Goal: Task Accomplishment & Management: Manage account settings

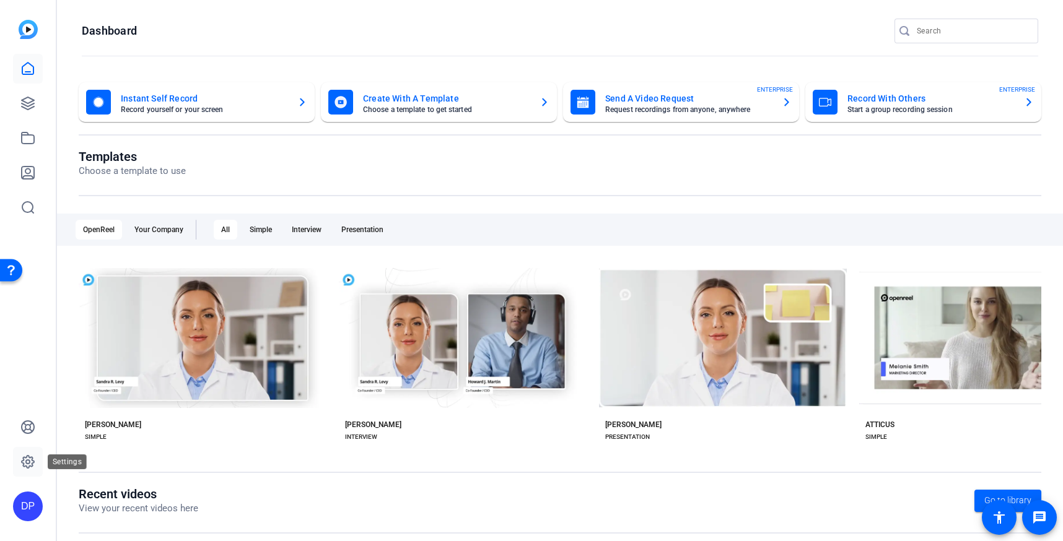
click at [30, 466] on icon at bounding box center [28, 462] width 12 height 12
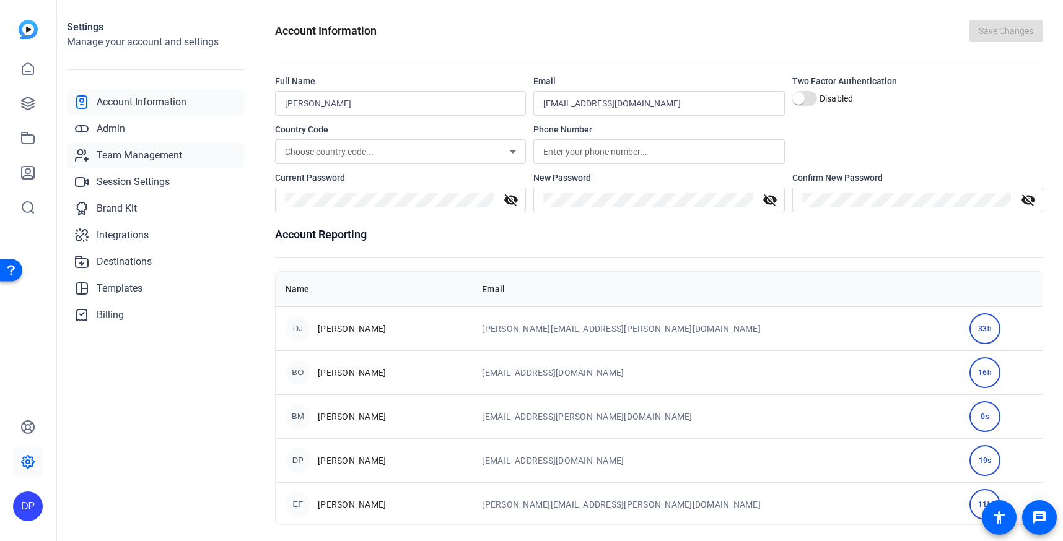
click at [146, 155] on span "Team Management" at bounding box center [139, 155] width 85 height 15
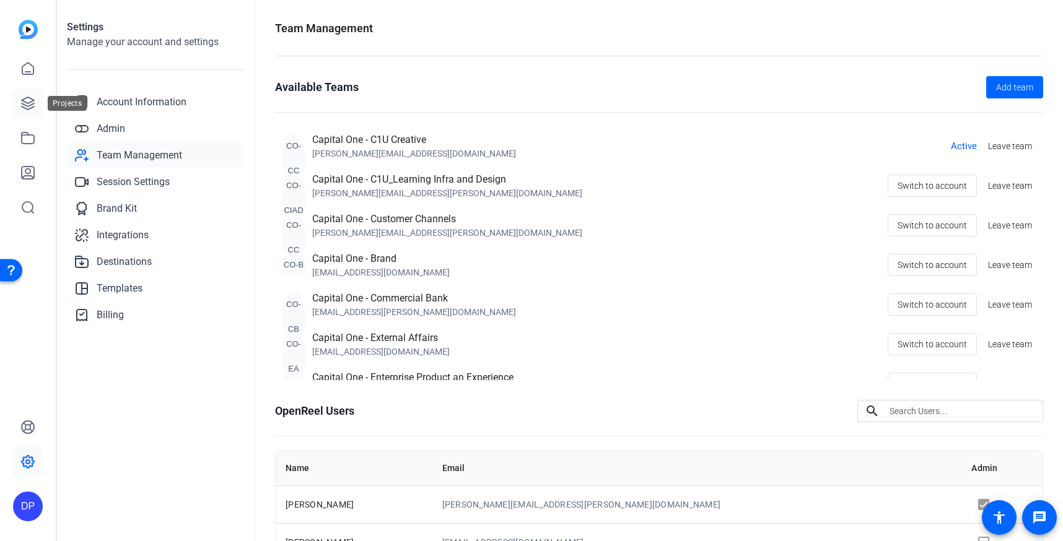
click at [28, 98] on icon at bounding box center [27, 103] width 15 height 15
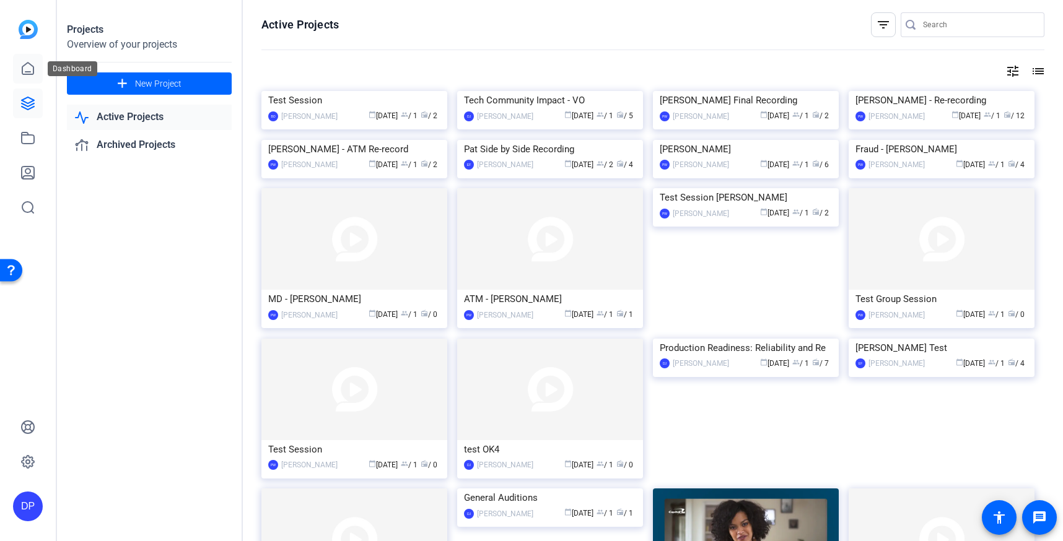
click at [25, 66] on icon at bounding box center [27, 68] width 15 height 15
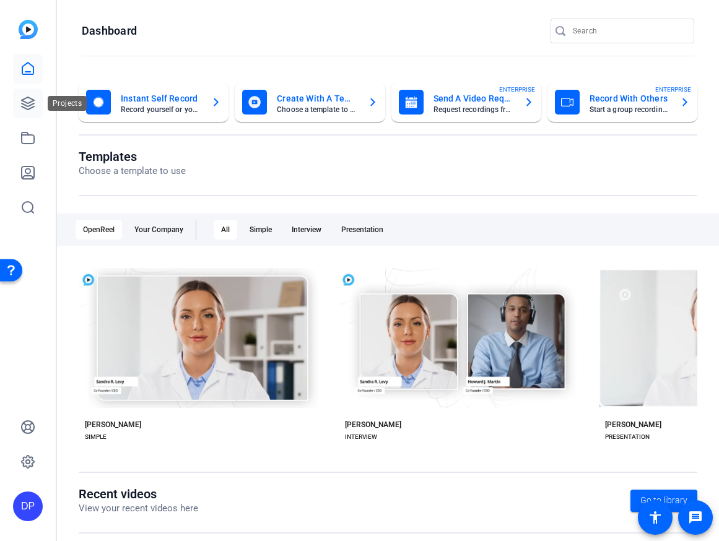
click at [32, 102] on icon at bounding box center [28, 103] width 12 height 12
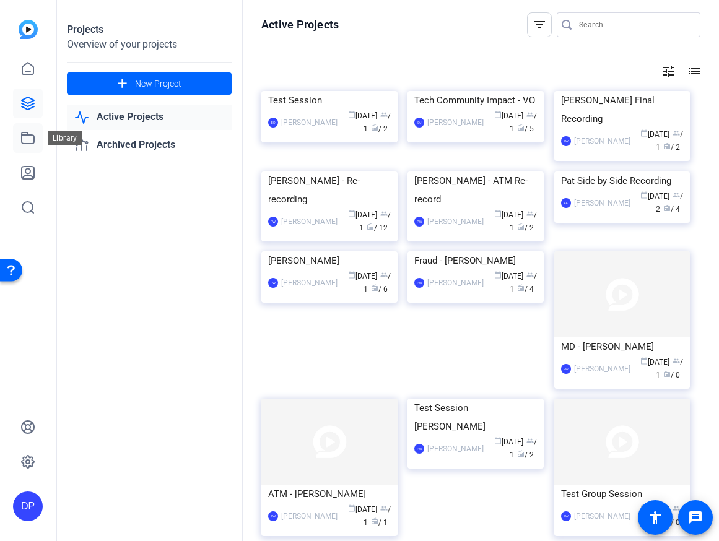
click at [29, 134] on icon at bounding box center [28, 138] width 12 height 11
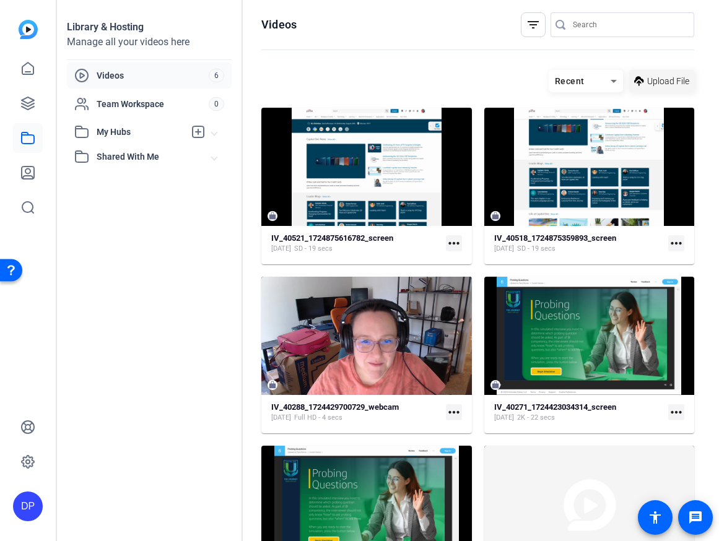
click at [637, 86] on icon at bounding box center [639, 81] width 10 height 15
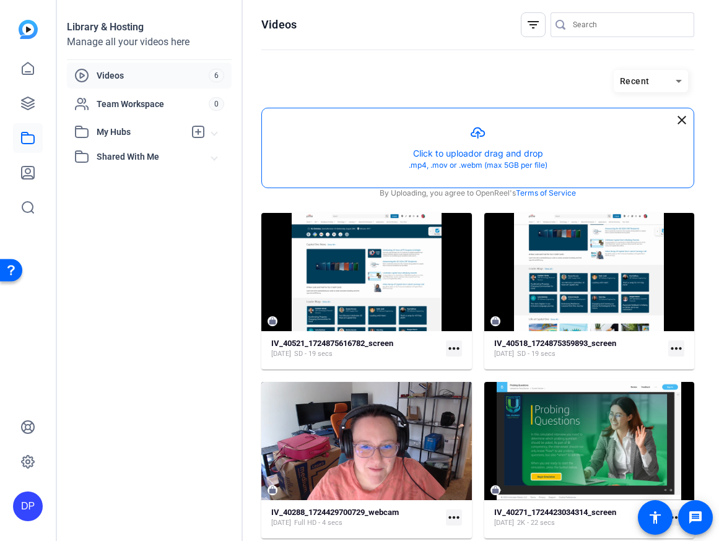
click at [471, 154] on button "button" at bounding box center [478, 147] width 432 height 79
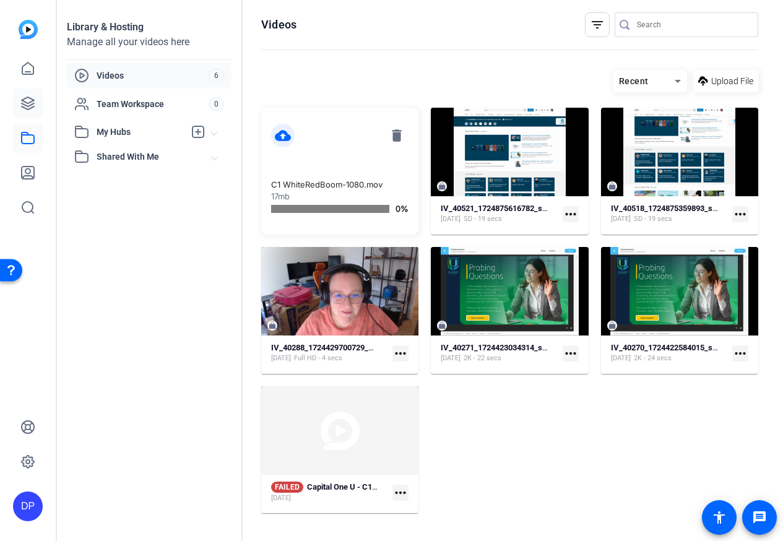
click at [28, 97] on icon at bounding box center [28, 103] width 12 height 12
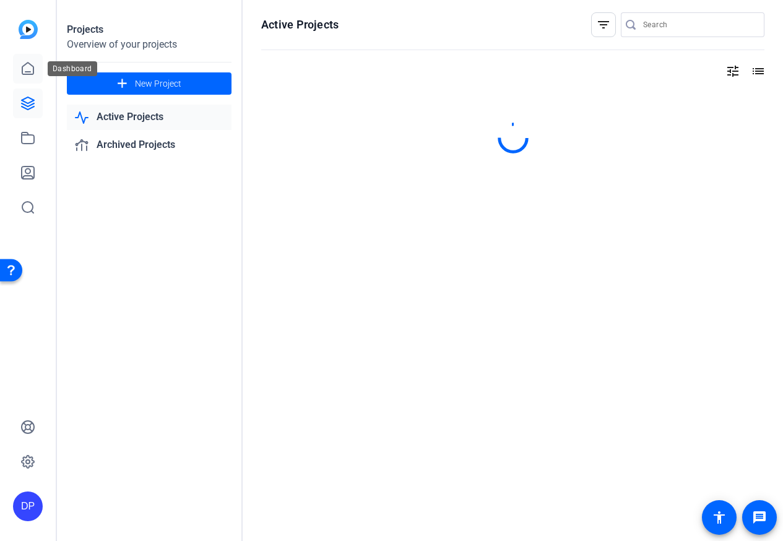
click at [32, 69] on icon at bounding box center [27, 68] width 15 height 15
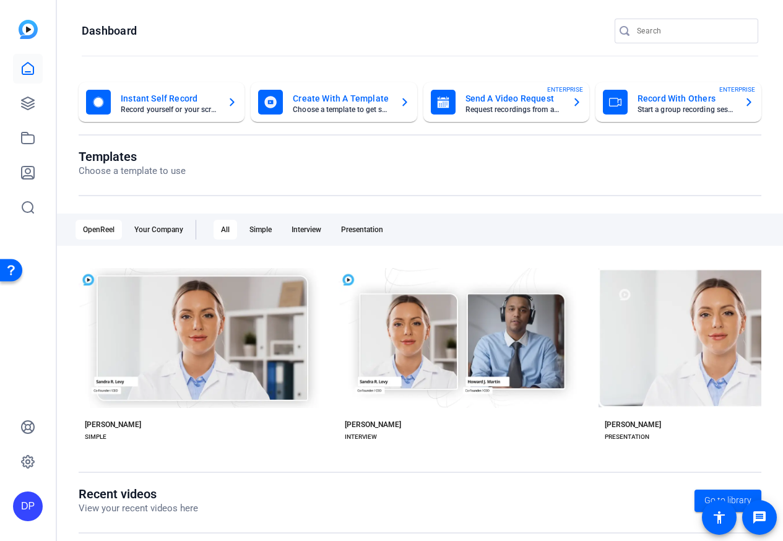
click at [188, 103] on mat-card-title "Instant Self Record" at bounding box center [169, 98] width 97 height 15
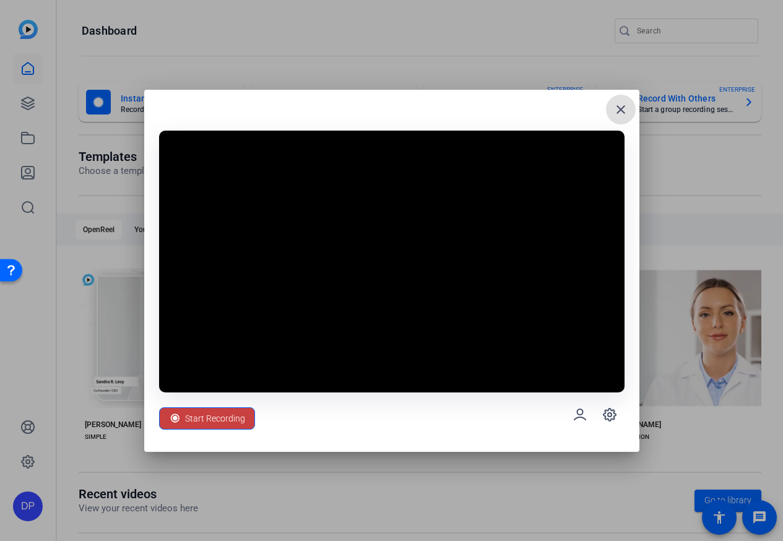
click at [221, 429] on span "Start Recording" at bounding box center [215, 419] width 60 height 24
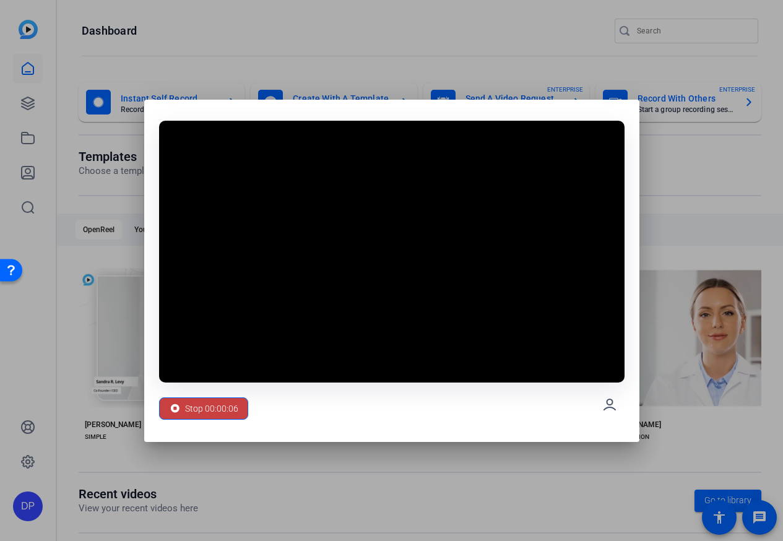
click at [214, 416] on span "Stop 00:00:06" at bounding box center [211, 409] width 53 height 24
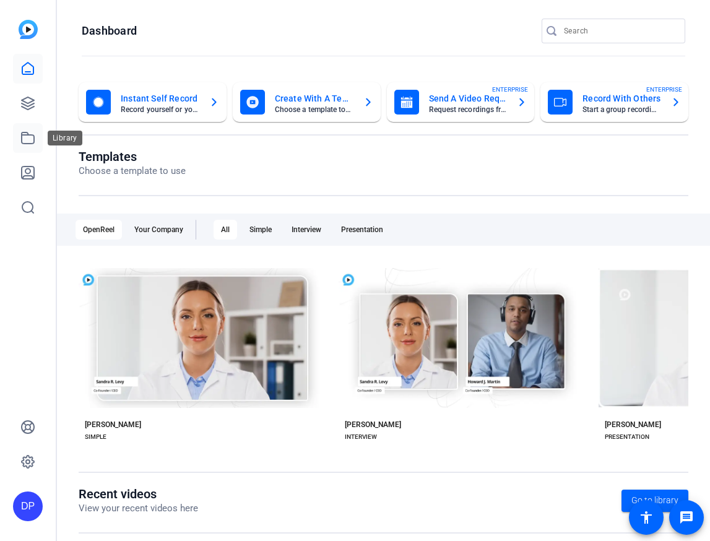
click at [33, 138] on icon at bounding box center [27, 138] width 15 height 15
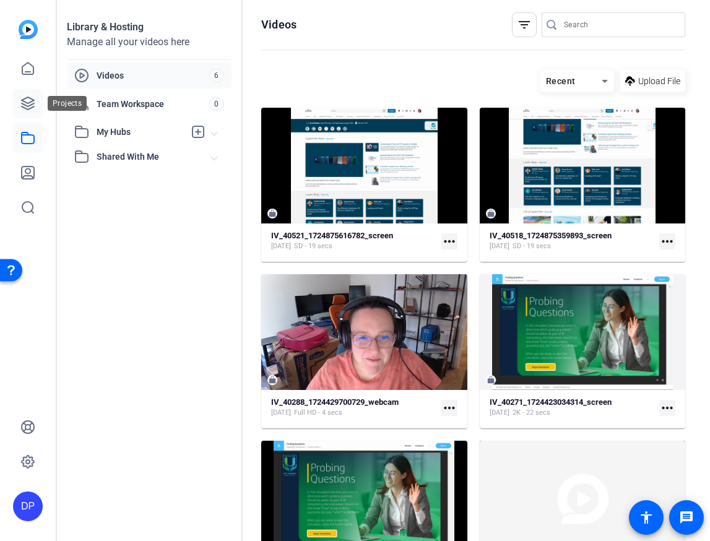
click at [25, 108] on icon at bounding box center [28, 103] width 12 height 12
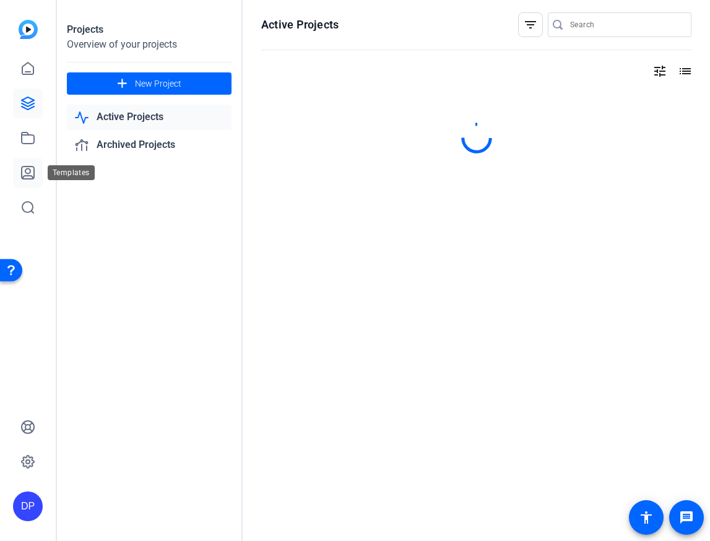
click at [29, 180] on icon at bounding box center [27, 172] width 15 height 15
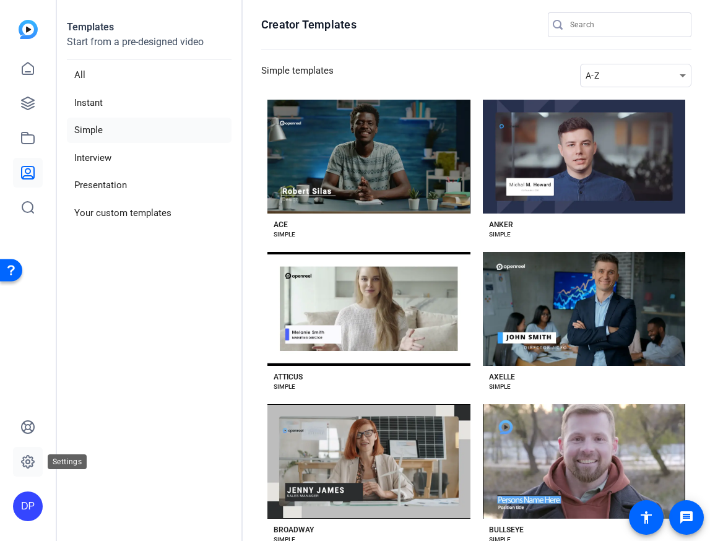
click at [28, 469] on link at bounding box center [28, 462] width 30 height 30
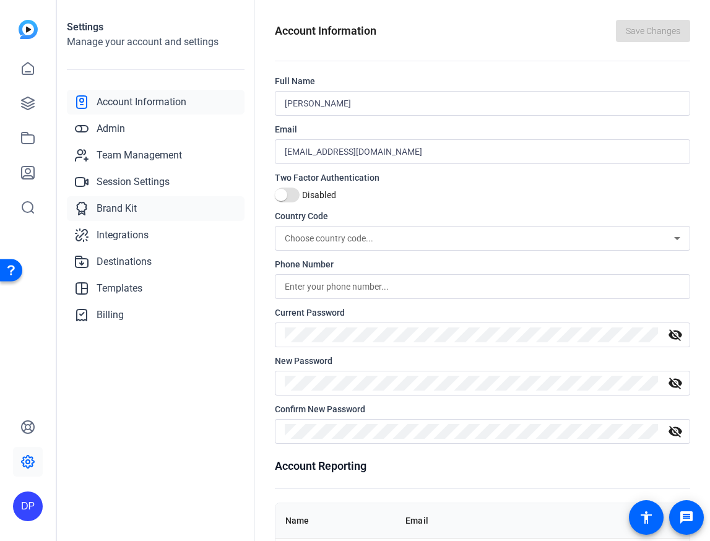
click at [121, 217] on link "Brand Kit" at bounding box center [156, 208] width 178 height 25
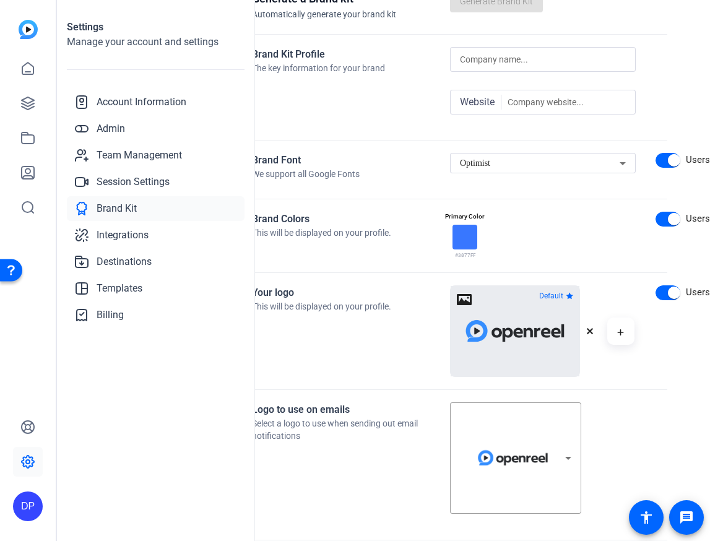
scroll to position [85, 0]
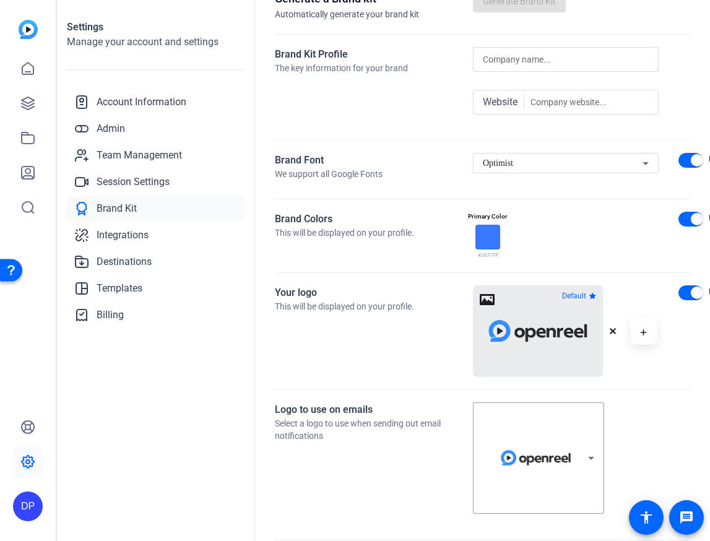
click at [489, 304] on div at bounding box center [538, 331] width 129 height 90
click at [477, 298] on div at bounding box center [538, 331] width 129 height 90
click at [615, 329] on icon "button" at bounding box center [613, 331] width 6 height 6
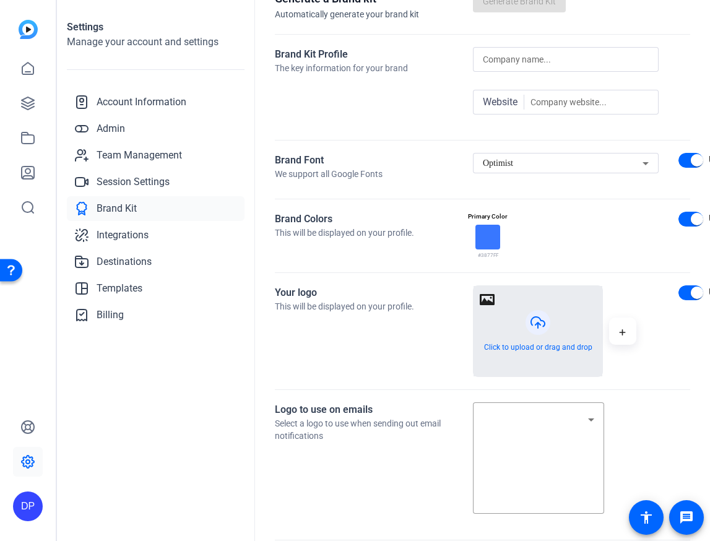
click at [539, 323] on button "button" at bounding box center [538, 331] width 129 height 90
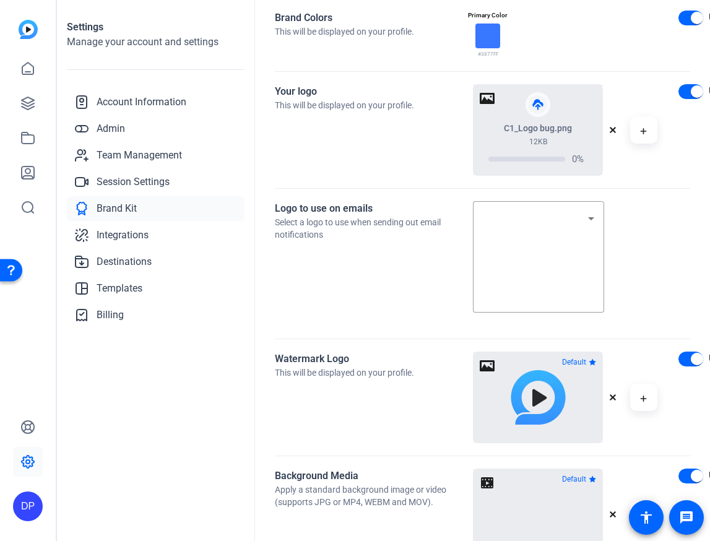
scroll to position [298, 0]
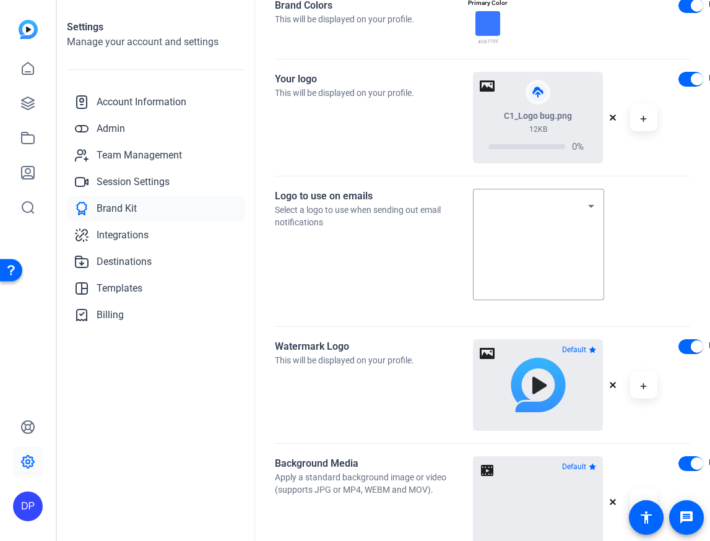
click at [613, 387] on icon "button" at bounding box center [612, 384] width 7 height 7
click at [544, 377] on button "button" at bounding box center [538, 385] width 129 height 90
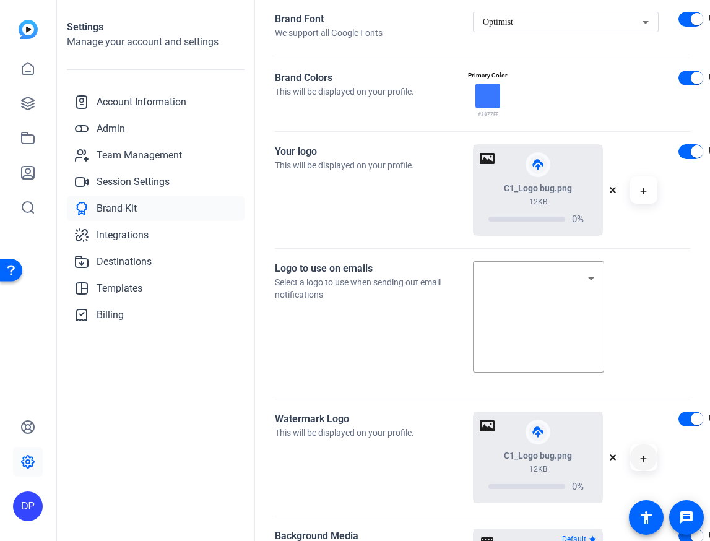
scroll to position [225, 0]
